Goal: Entertainment & Leisure: Consume media (video, audio)

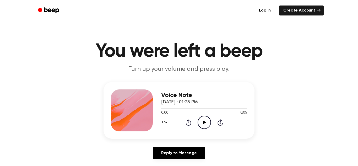
click at [205, 121] on icon "Play Audio" at bounding box center [204, 122] width 13 height 13
click at [205, 121] on icon at bounding box center [204, 122] width 2 height 3
click at [204, 120] on icon "Play Audio" at bounding box center [204, 122] width 13 height 13
click at [198, 120] on circle at bounding box center [204, 122] width 13 height 13
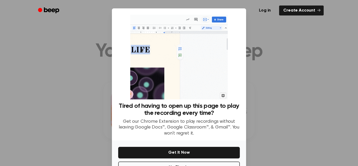
click at [280, 112] on div at bounding box center [179, 83] width 358 height 166
click at [302, 48] on div at bounding box center [179, 83] width 358 height 166
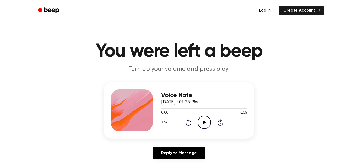
click at [206, 121] on icon "Play Audio" at bounding box center [204, 122] width 13 height 13
click at [207, 123] on icon "Play Audio" at bounding box center [204, 122] width 13 height 13
click at [205, 123] on icon at bounding box center [204, 122] width 3 height 3
click at [203, 126] on icon "Play Audio" at bounding box center [204, 122] width 13 height 13
click at [206, 124] on icon "Play Audio" at bounding box center [204, 122] width 13 height 13
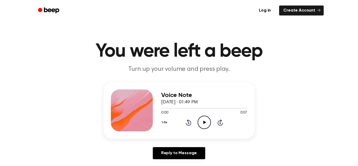
click at [204, 122] on icon at bounding box center [204, 122] width 3 height 3
click at [203, 123] on icon "Play Audio" at bounding box center [204, 122] width 13 height 13
click at [204, 121] on icon "Play Audio" at bounding box center [204, 122] width 13 height 13
click at [205, 122] on icon "Play Audio" at bounding box center [204, 122] width 13 height 13
click at [201, 126] on icon "Play Audio" at bounding box center [204, 122] width 13 height 13
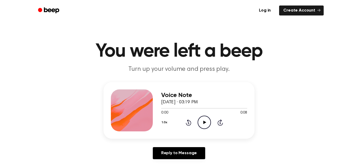
click at [204, 126] on icon "Play Audio" at bounding box center [204, 122] width 13 height 13
click at [207, 123] on icon "Play Audio" at bounding box center [204, 122] width 13 height 13
click at [205, 125] on icon "Play Audio" at bounding box center [204, 122] width 13 height 13
